Goal: Information Seeking & Learning: Learn about a topic

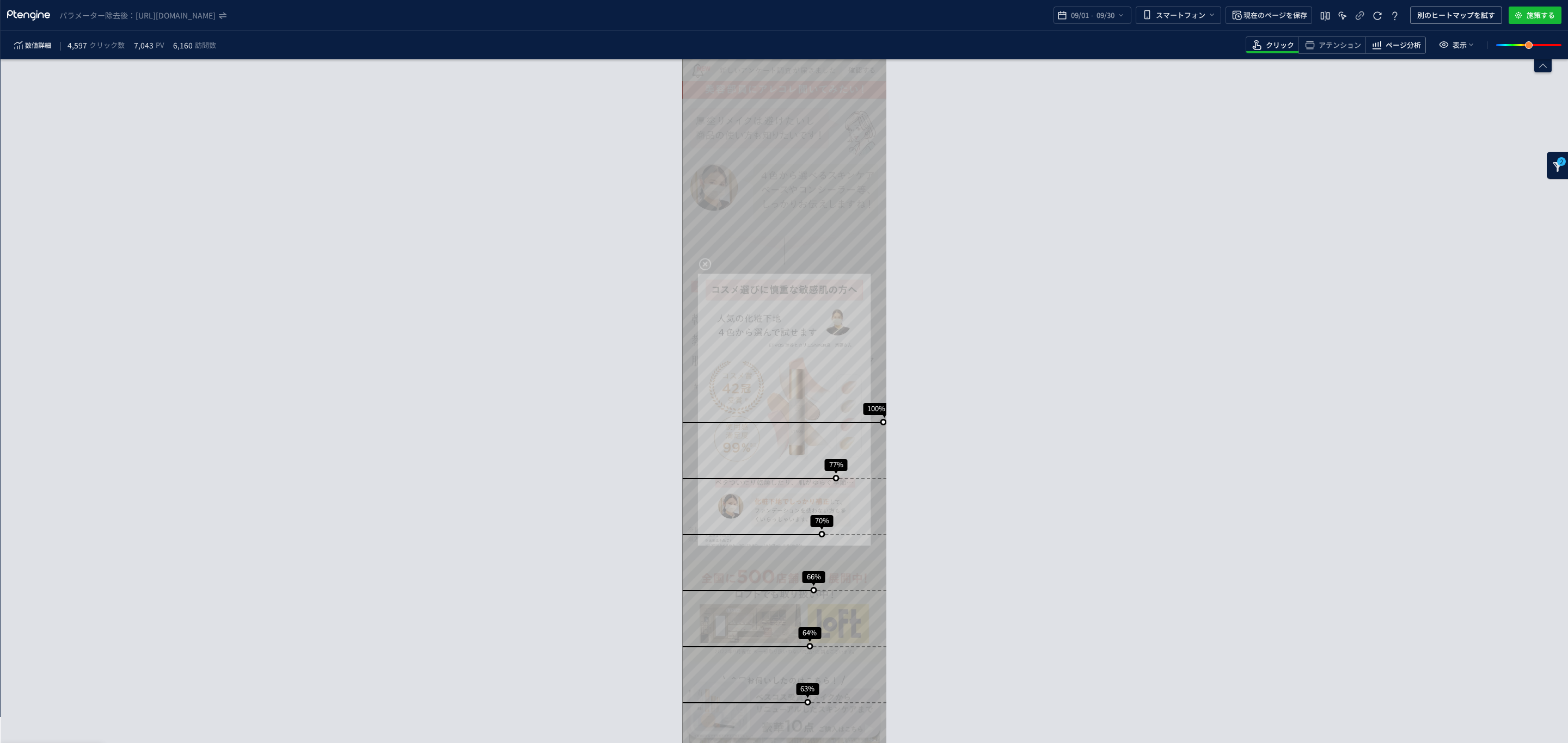
click at [1408, 48] on span "ページ分析" at bounding box center [1403, 45] width 35 height 10
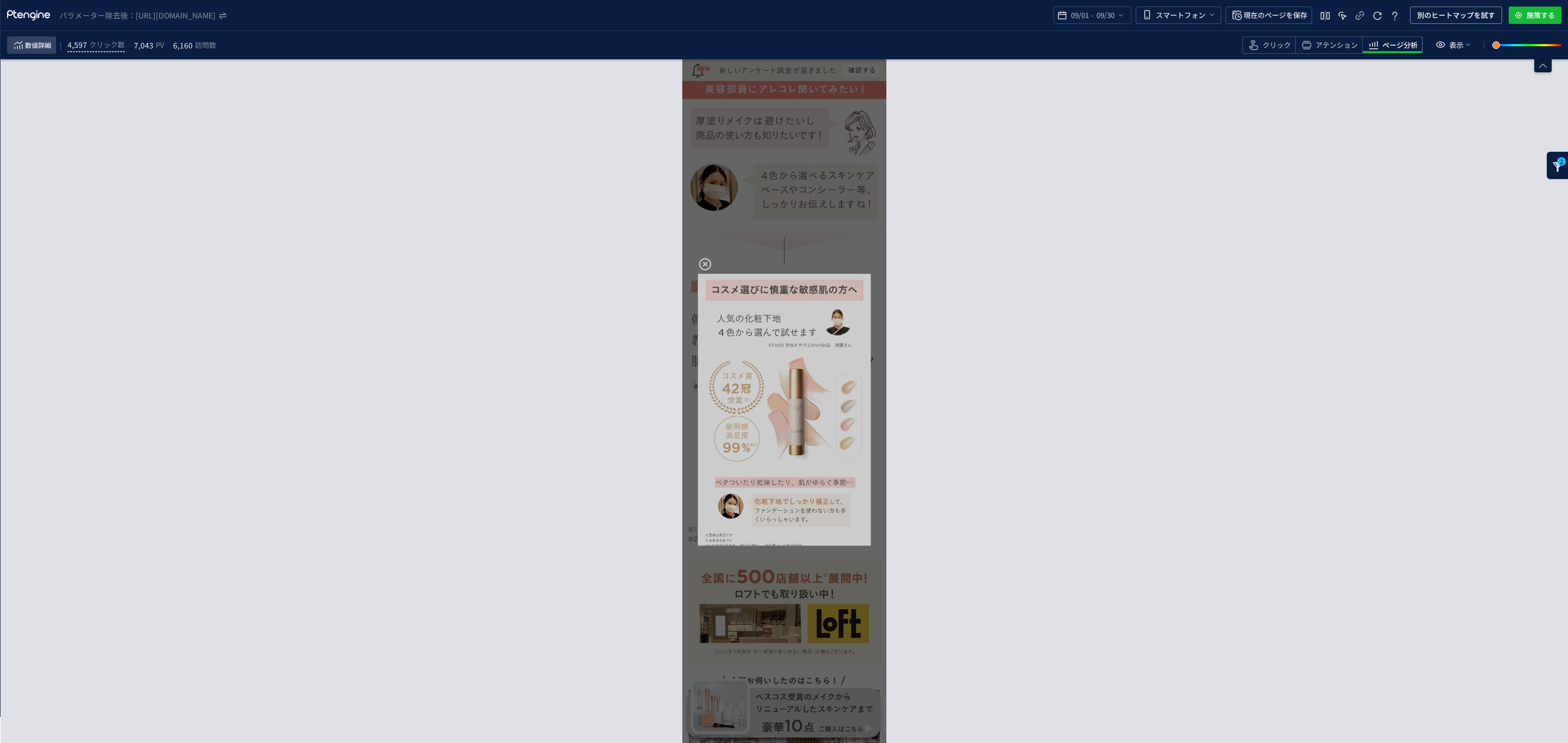
click at [46, 43] on span "数値詳細" at bounding box center [38, 45] width 26 height 13
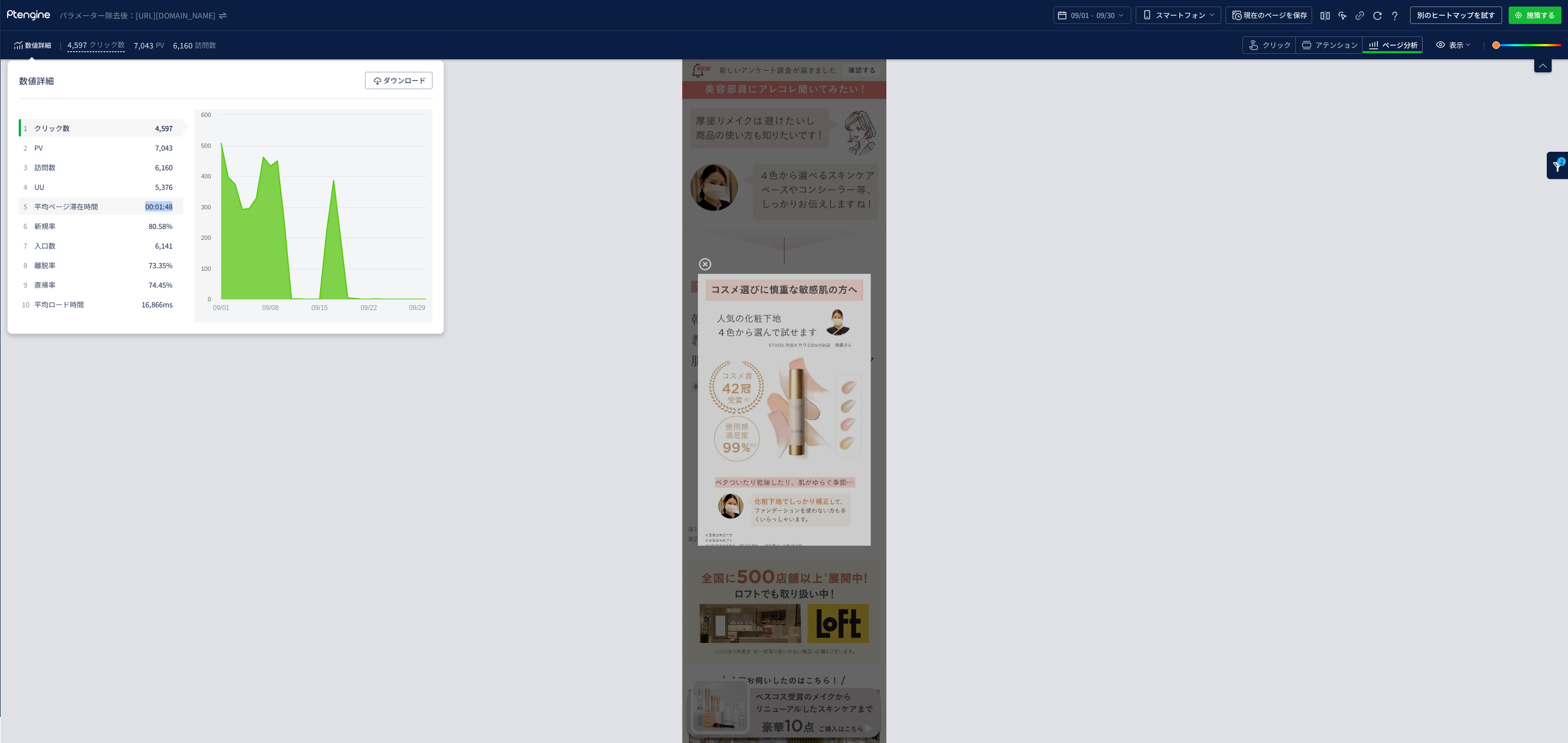
drag, startPoint x: 180, startPoint y: 207, endPoint x: 139, endPoint y: 207, distance: 41.0
click at [139, 207] on div "5 平均ページ滞在時間 00:01:48" at bounding box center [101, 206] width 164 height 17
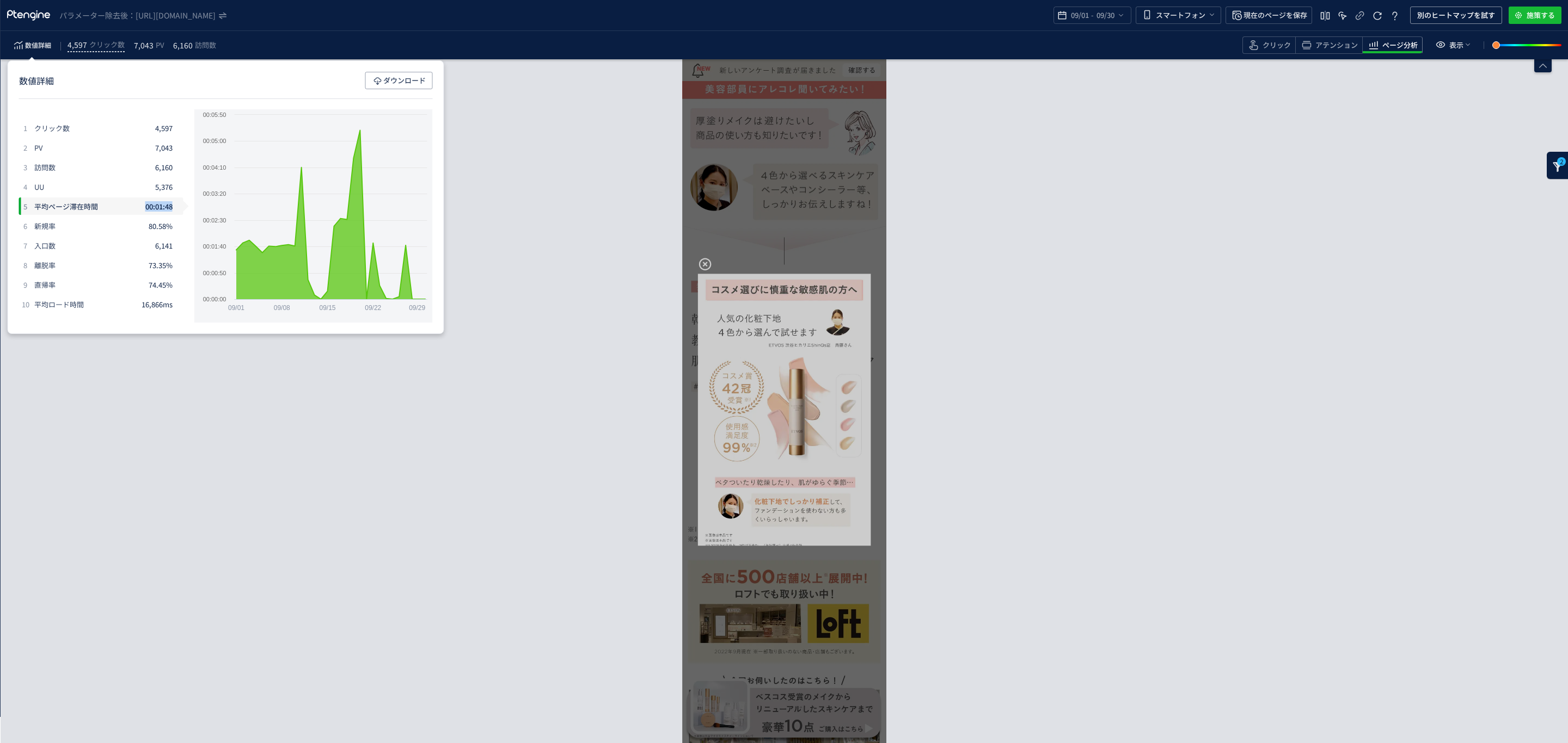
copy div "平均ページ滞在時間 00:01:48"
drag, startPoint x: 145, startPoint y: 284, endPoint x: 170, endPoint y: 283, distance: 25.0
click at [170, 283] on div "9 直帰率 74.45%" at bounding box center [101, 284] width 164 height 17
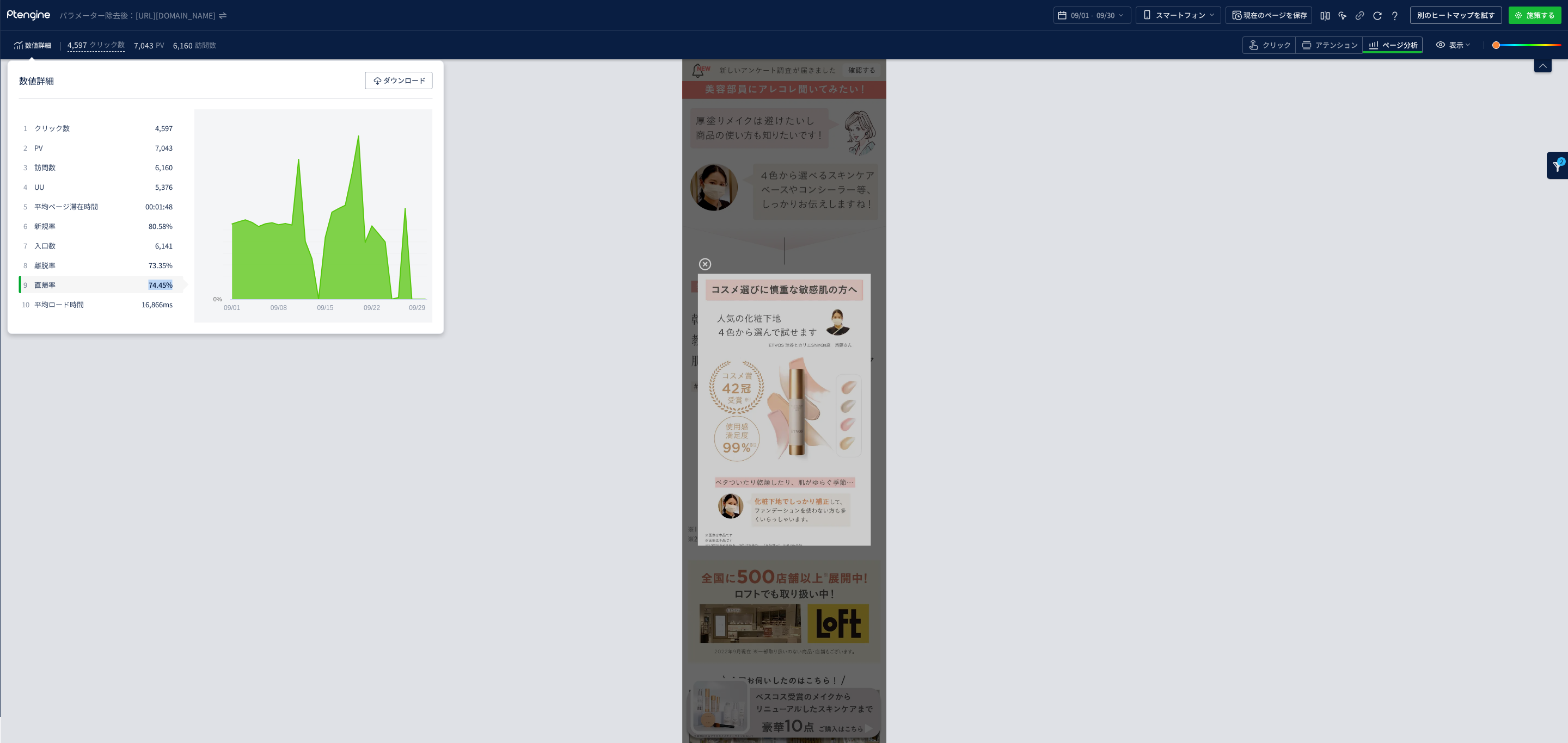
copy div "直帰率 74.45%"
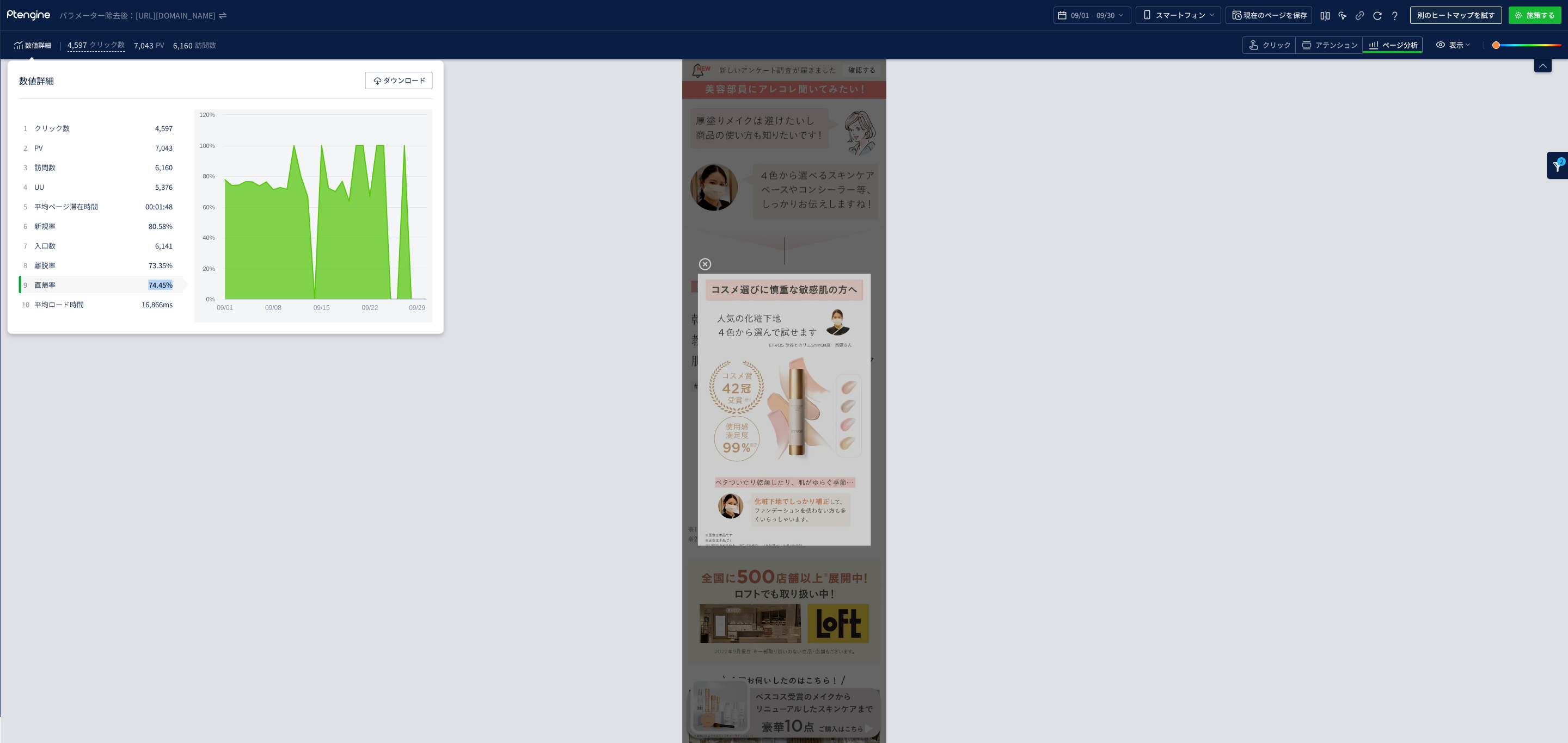
click at [1429, 11] on span "別のヒートマップを試す" at bounding box center [1456, 15] width 78 height 17
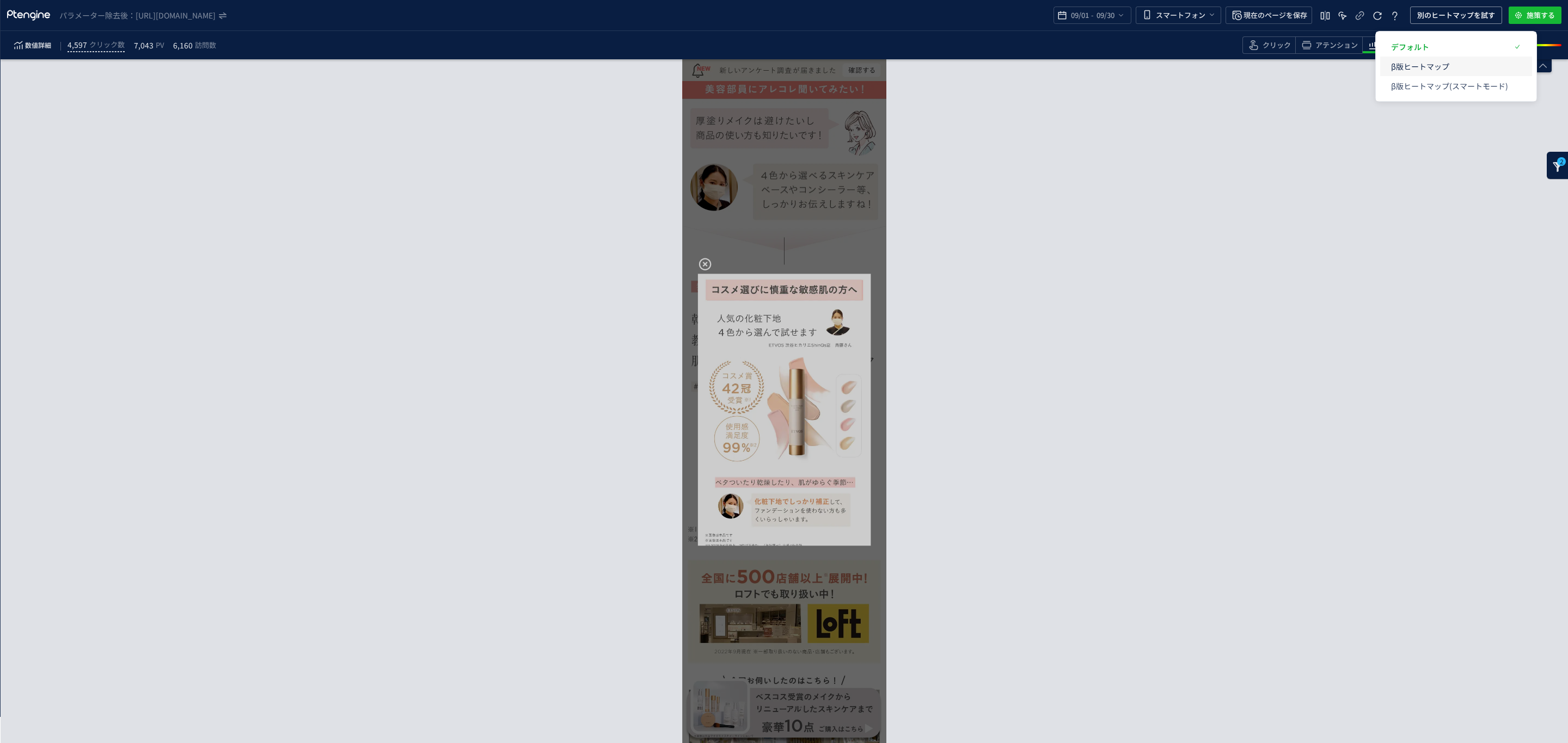
click at [1432, 65] on p "β版ヒートマップ" at bounding box center [1449, 66] width 117 height 19
